Goal: Task Accomplishment & Management: Manage account settings

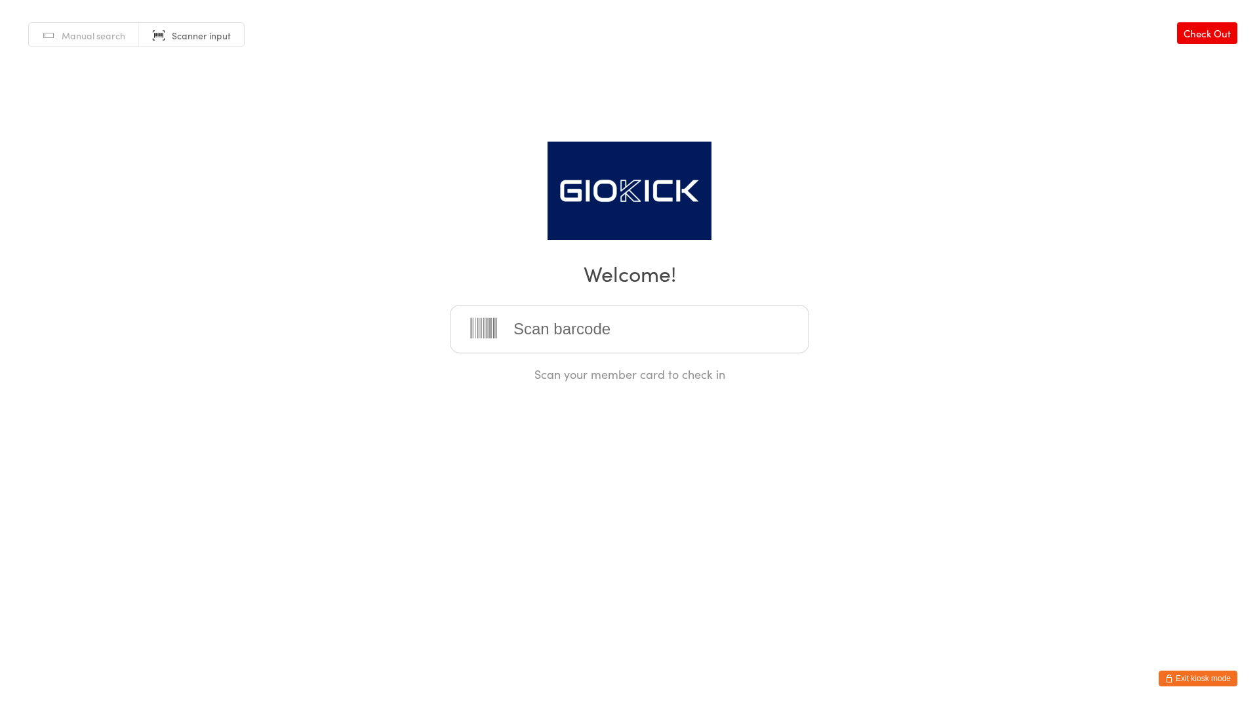
click at [1208, 672] on button "Exit kiosk mode" at bounding box center [1198, 679] width 79 height 16
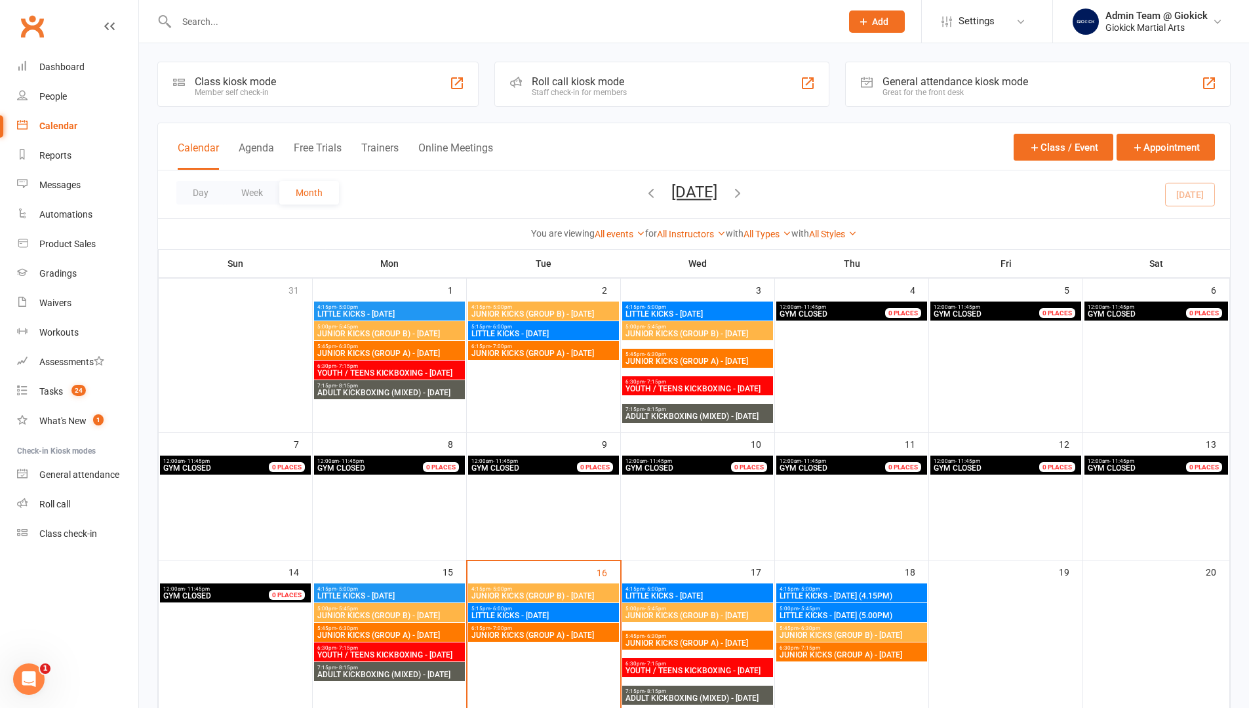
click at [576, 84] on div "Roll call kiosk mode" at bounding box center [579, 81] width 95 height 12
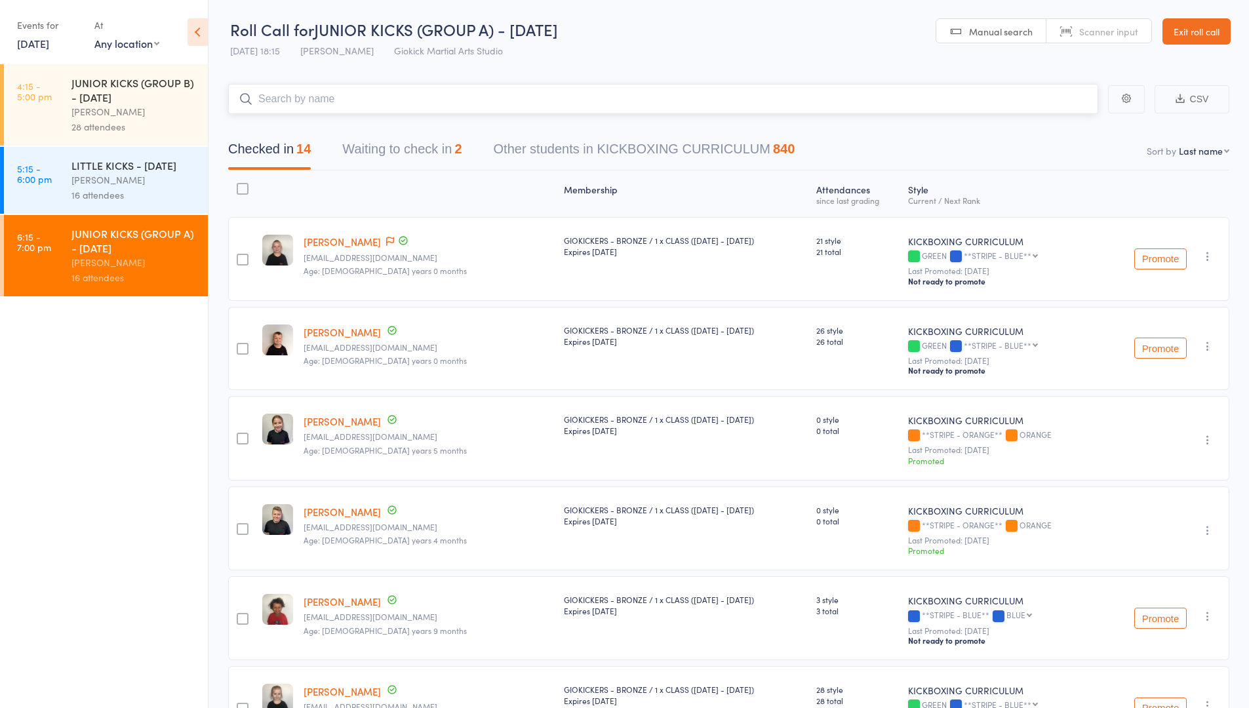
click at [415, 153] on button "Waiting to check in 2" at bounding box center [401, 152] width 119 height 35
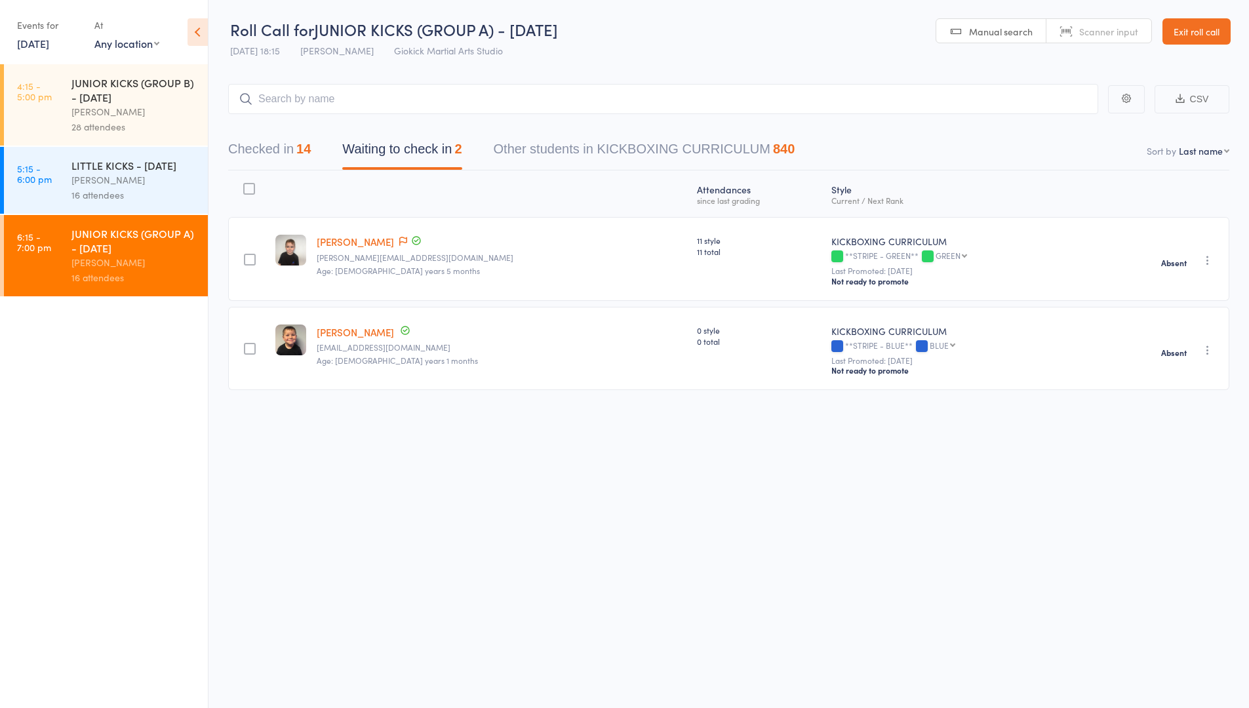
drag, startPoint x: 110, startPoint y: 183, endPoint x: 171, endPoint y: 183, distance: 61.0
click at [110, 183] on div "John Zuccala" at bounding box center [133, 179] width 125 height 15
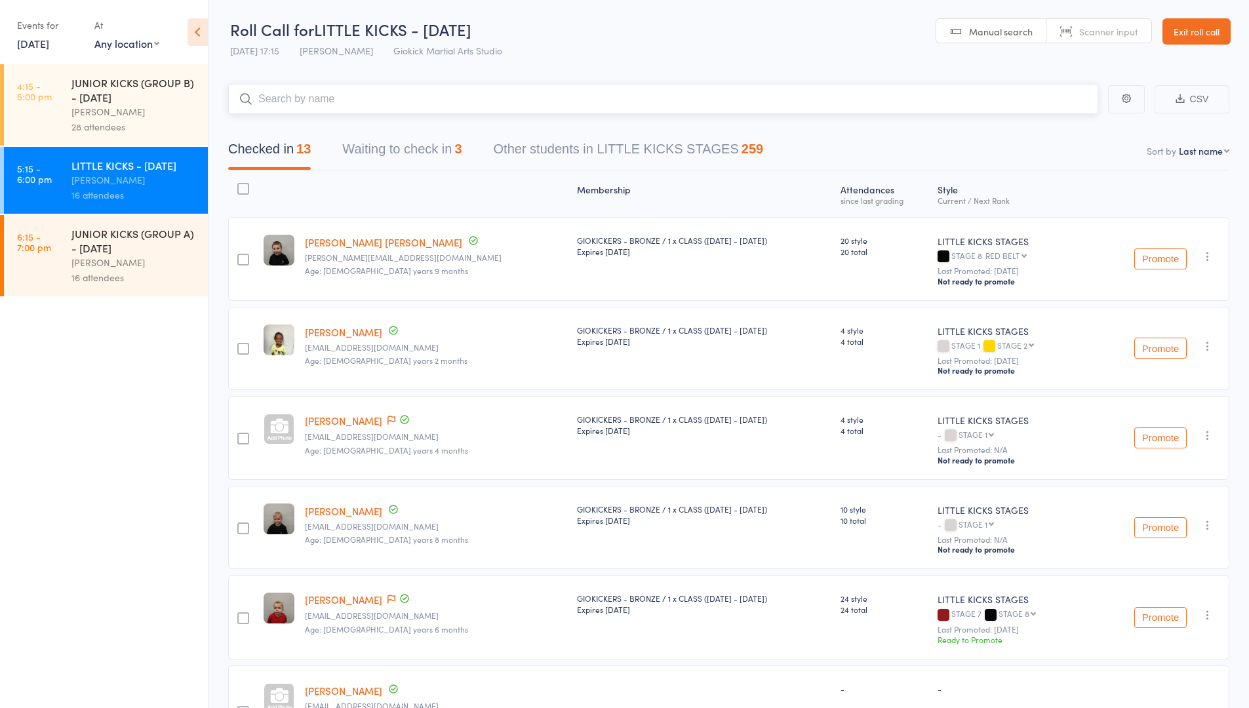
click at [438, 150] on button "Waiting to check in 3" at bounding box center [401, 152] width 119 height 35
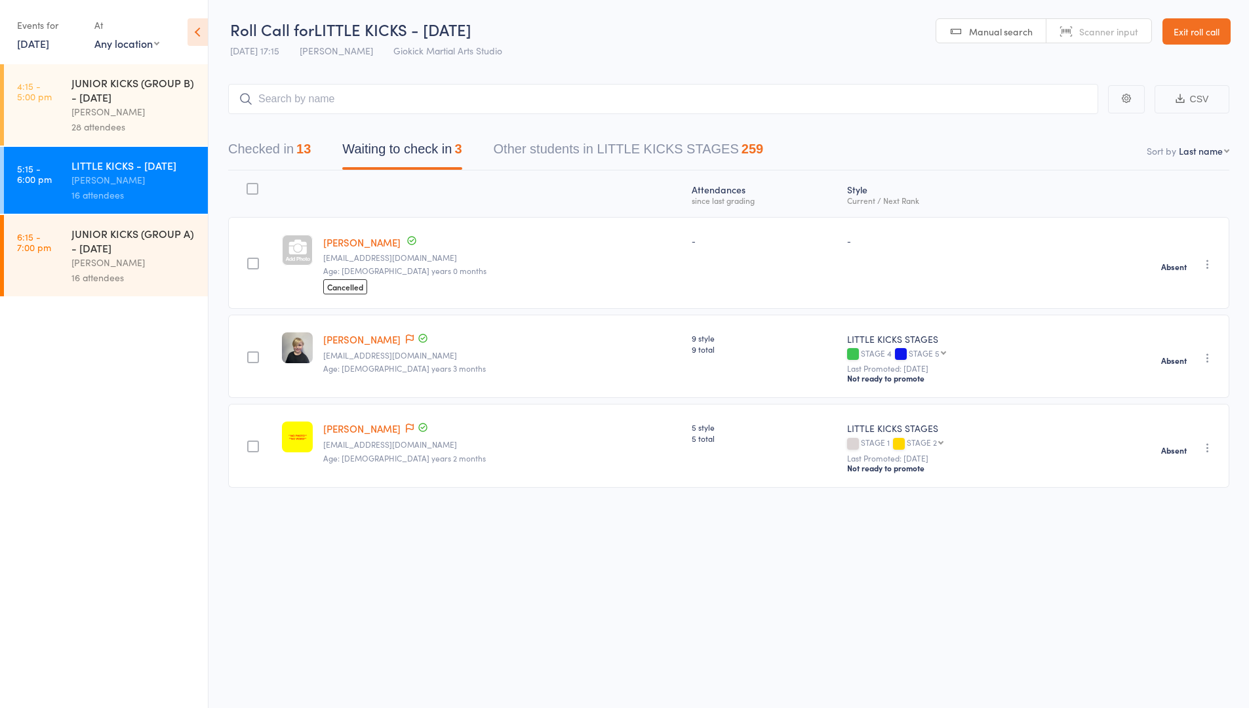
click at [142, 104] on div "JUNIOR KICKS (GROUP B) - TUESDAY John Zuccala 28 attendees" at bounding box center [139, 104] width 136 height 81
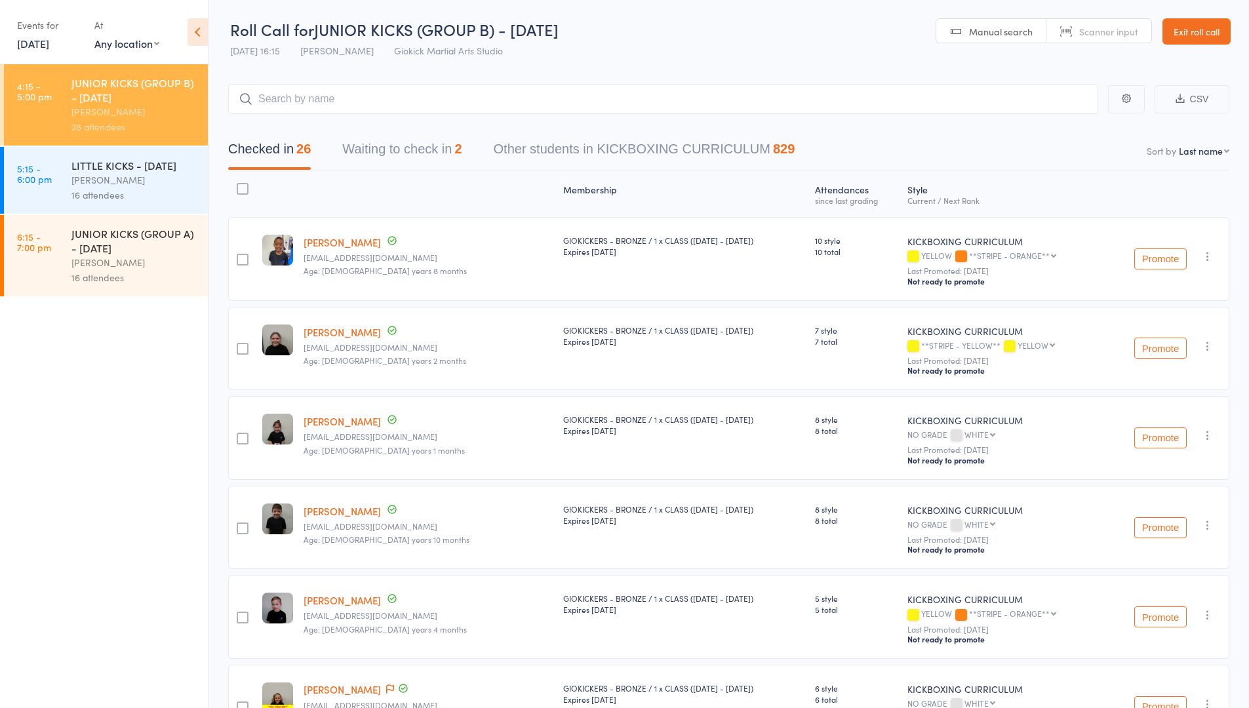
click at [405, 146] on button "Waiting to check in 2" at bounding box center [401, 152] width 119 height 35
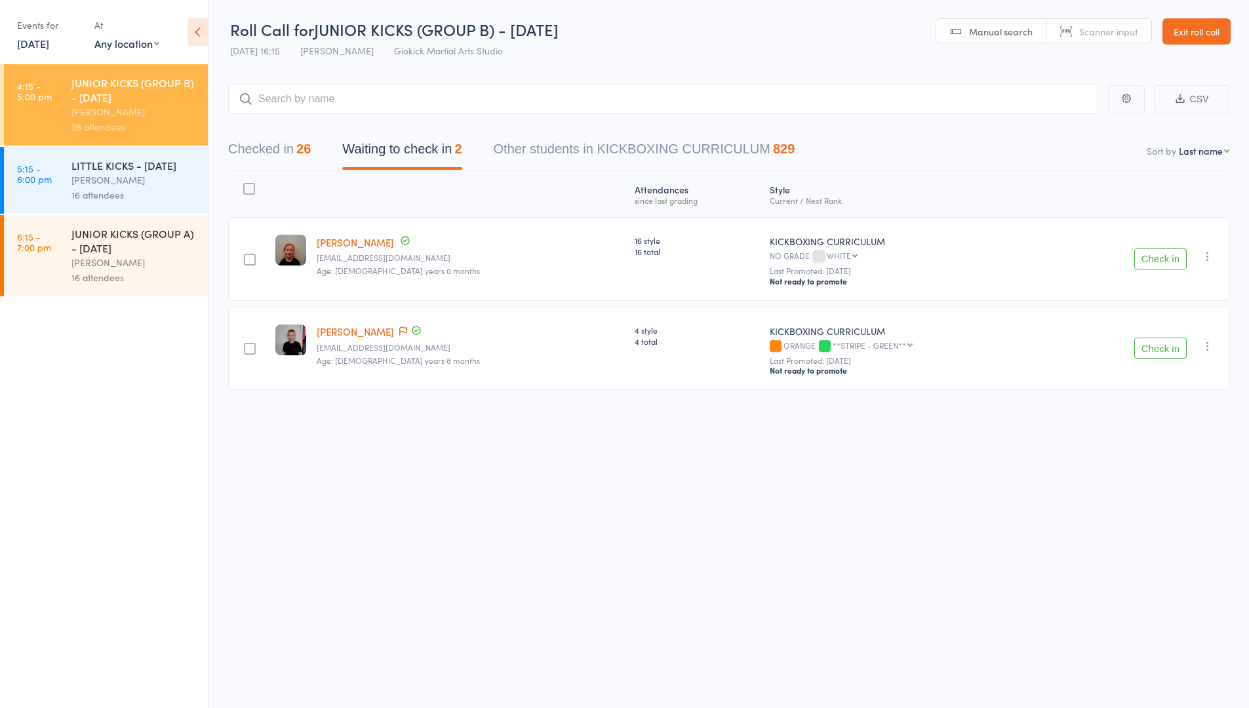
click at [250, 188] on div at bounding box center [249, 189] width 12 height 12
click at [246, 185] on input "checkbox" at bounding box center [246, 185] width 0 height 0
click at [1102, 675] on button "Mark absent" at bounding box center [1112, 681] width 78 height 28
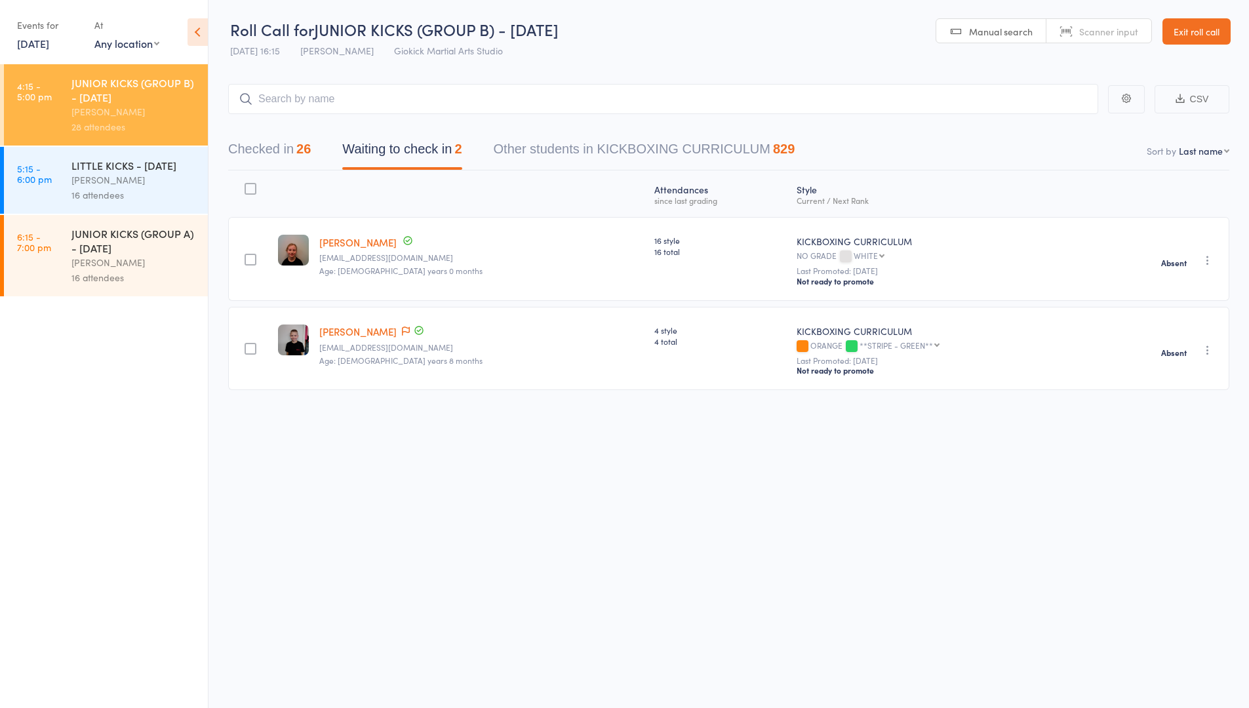
drag, startPoint x: 677, startPoint y: 70, endPoint x: 1006, endPoint y: 69, distance: 329.8
click at [683, 70] on main "CSV Checked in 26 Waiting to check in 2 Other students in KICKBOXING CURRICULUM…" at bounding box center [728, 256] width 1041 height 384
click at [1197, 29] on link "Exit roll call" at bounding box center [1196, 31] width 68 height 26
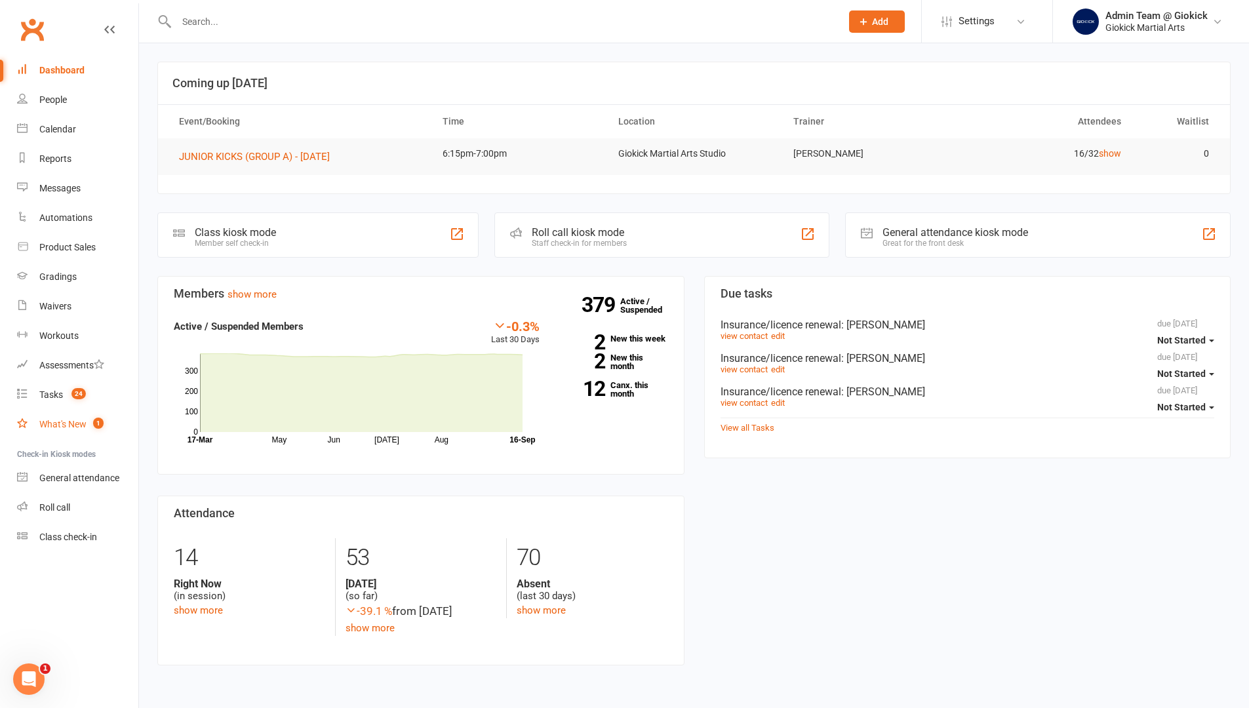
click at [66, 427] on div "What's New" at bounding box center [62, 424] width 47 height 10
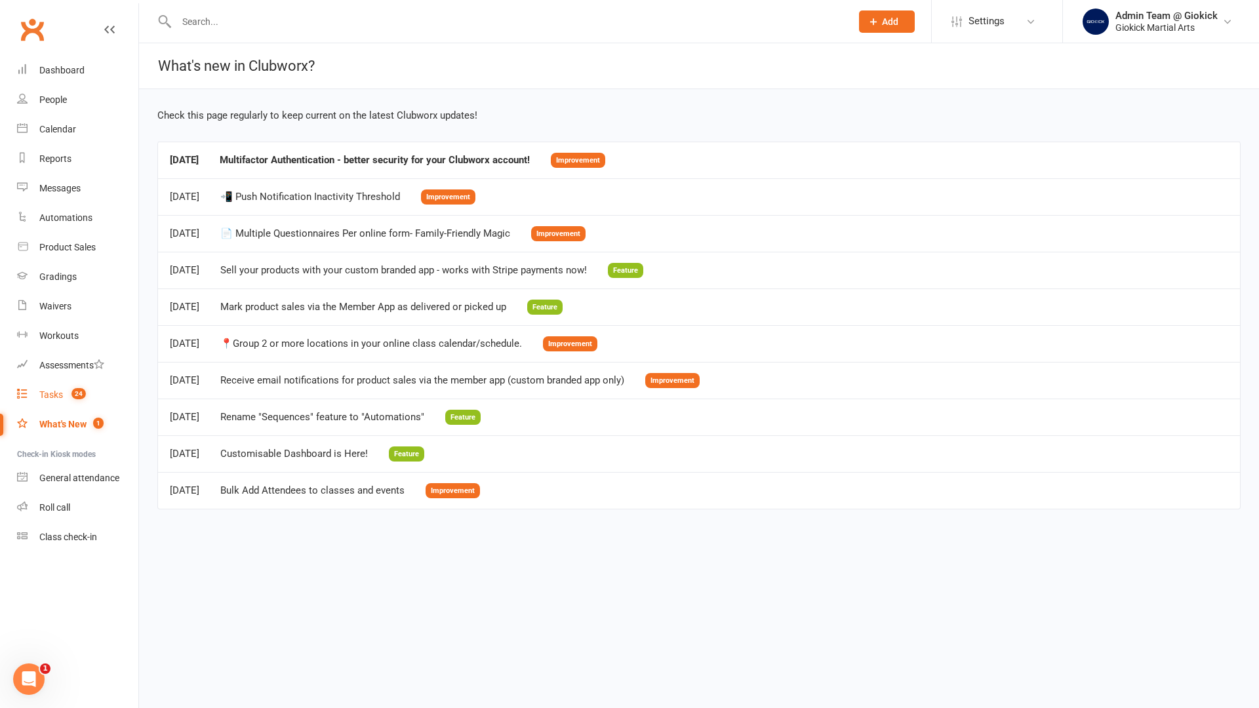
click at [53, 389] on div "Tasks" at bounding box center [51, 394] width 24 height 10
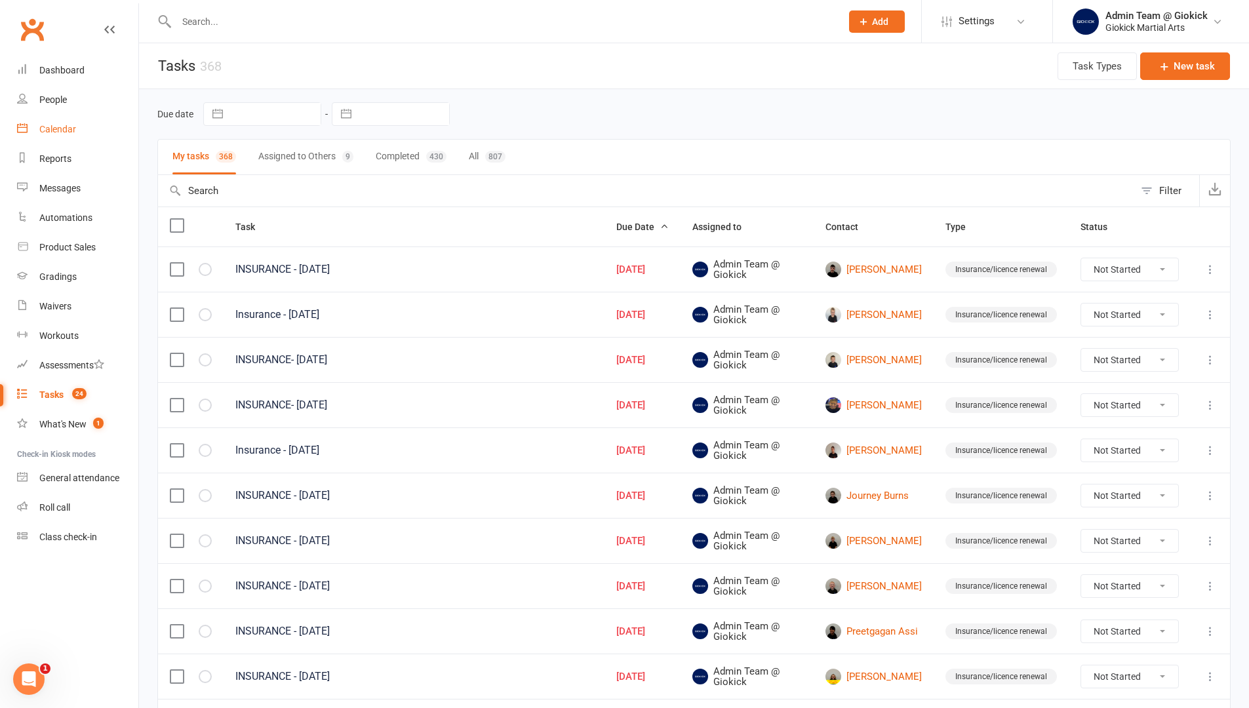
click at [52, 123] on link "Calendar" at bounding box center [77, 130] width 121 height 30
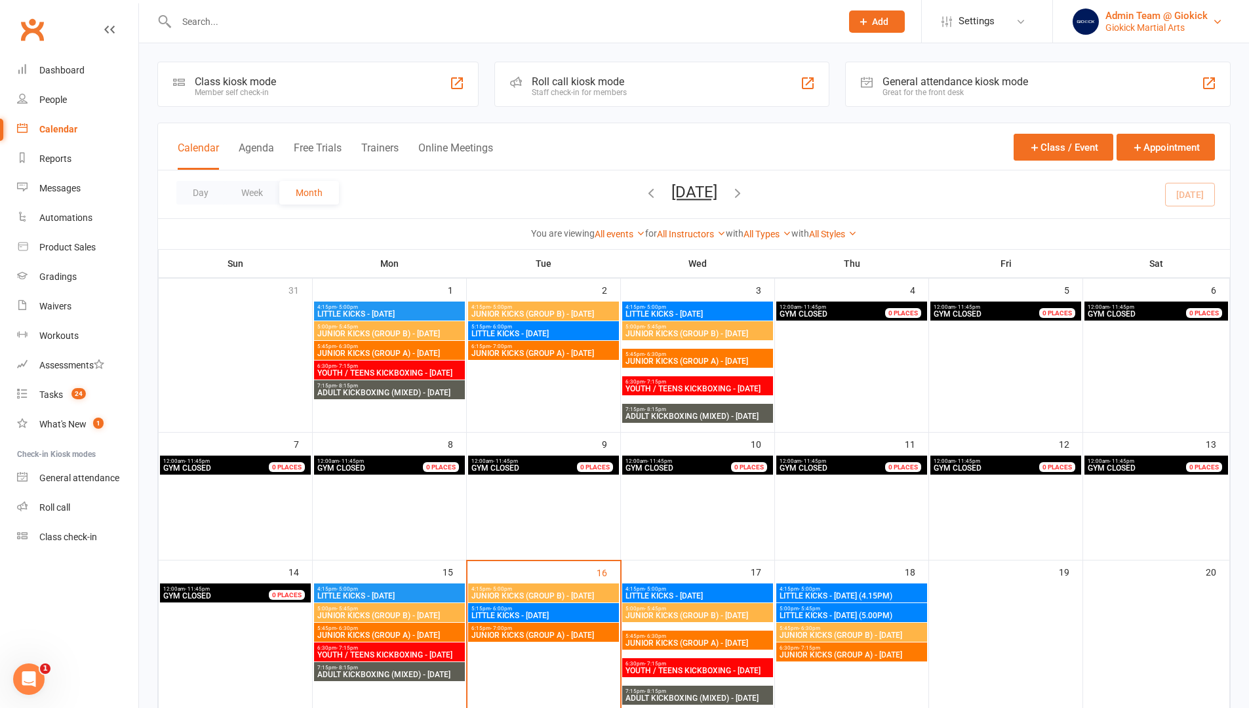
click at [1141, 25] on div "Giokick Martial Arts" at bounding box center [1156, 28] width 102 height 12
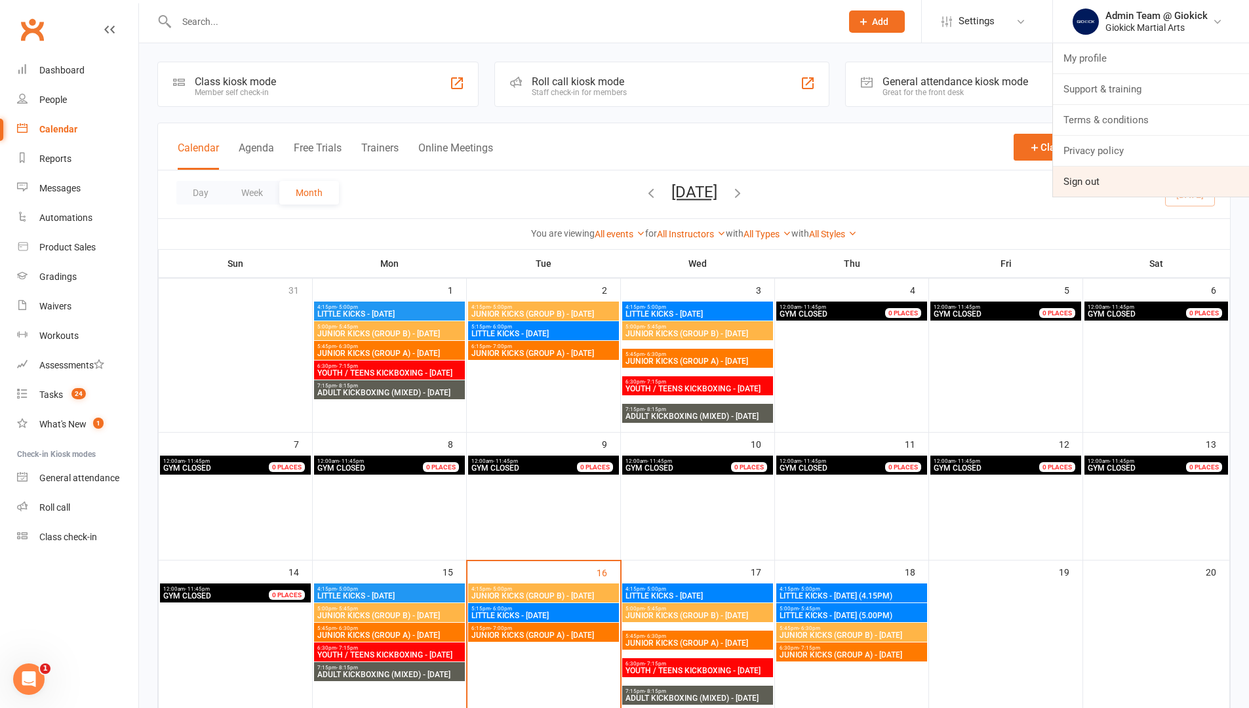
click at [1109, 187] on link "Sign out" at bounding box center [1151, 182] width 196 height 30
